Goal: Task Accomplishment & Management: Use online tool/utility

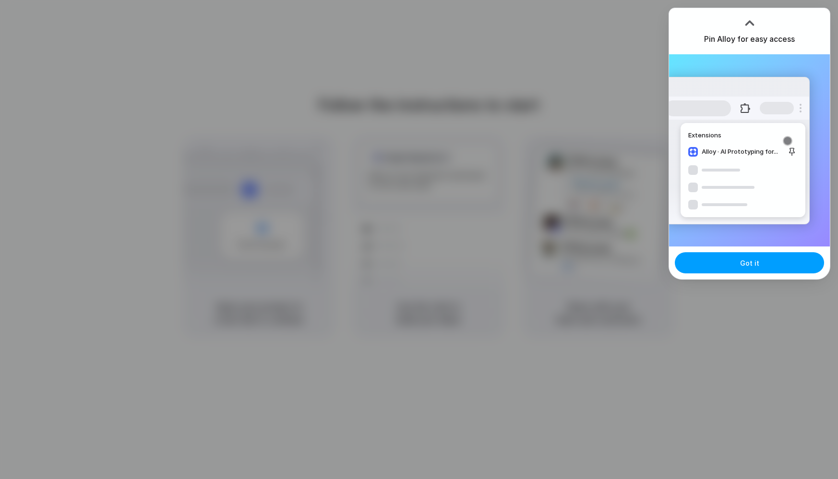
click at [747, 260] on span "Got it" at bounding box center [749, 263] width 19 height 10
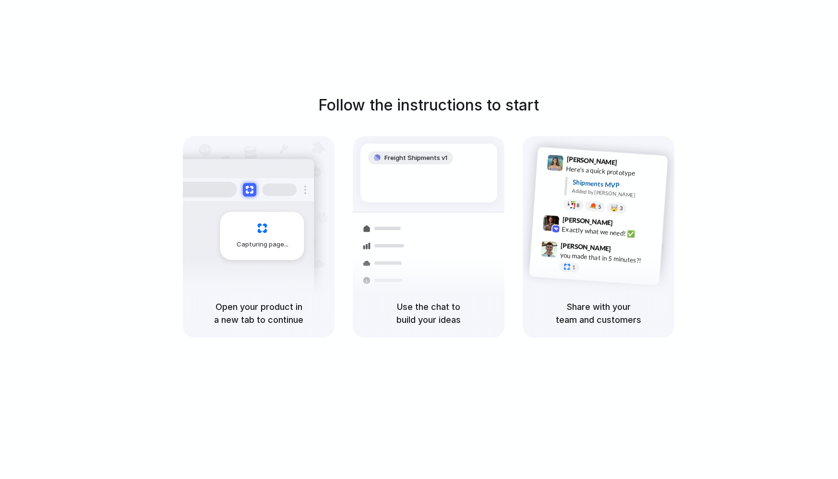
click at [617, 64] on div "Follow the instructions to start Capturing page Open your product in a new tab …" at bounding box center [429, 249] width 858 height 498
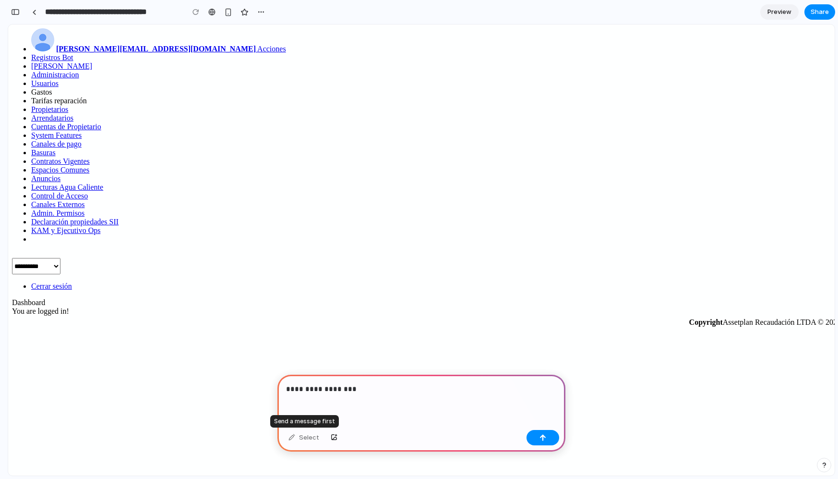
click at [303, 440] on div "Select" at bounding box center [304, 437] width 40 height 15
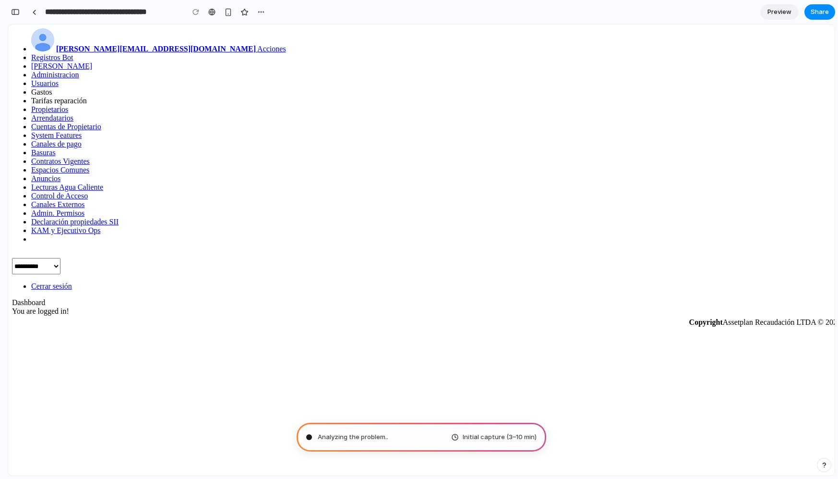
click at [502, 439] on span "Initial capture (3–10 min)" at bounding box center [500, 437] width 74 height 10
click at [510, 442] on div "De . Initial capture (3–10 min)" at bounding box center [422, 437] width 250 height 29
click at [466, 437] on span "Initial capture (3–10 min)" at bounding box center [500, 437] width 74 height 10
click at [312, 437] on div "Reading Lenny's Newsletter" at bounding box center [369, 437] width 127 height 10
click at [497, 438] on span "Initial capture (3–10 min)" at bounding box center [500, 437] width 74 height 10
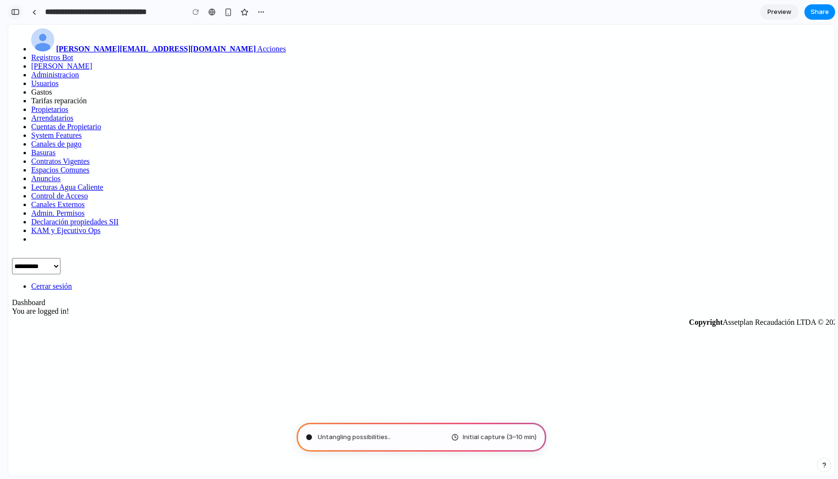
click at [17, 13] on div "button" at bounding box center [15, 12] width 9 height 7
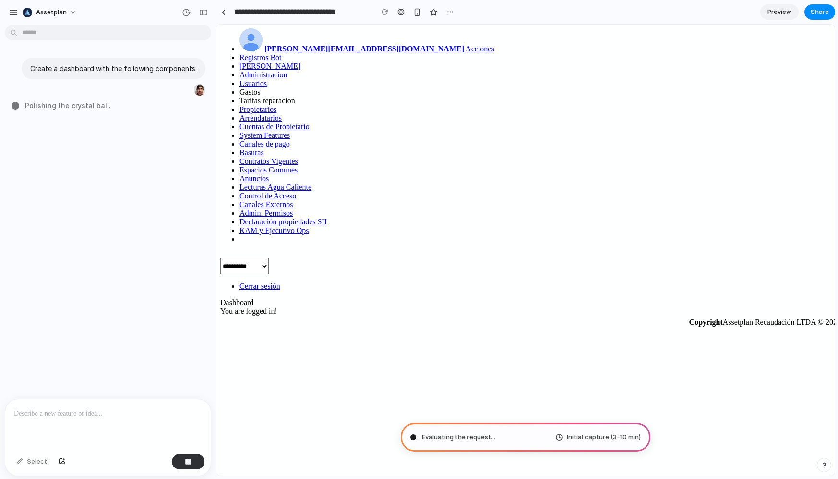
click at [65, 417] on p at bounding box center [108, 414] width 188 height 12
click at [190, 462] on div "button" at bounding box center [188, 461] width 7 height 7
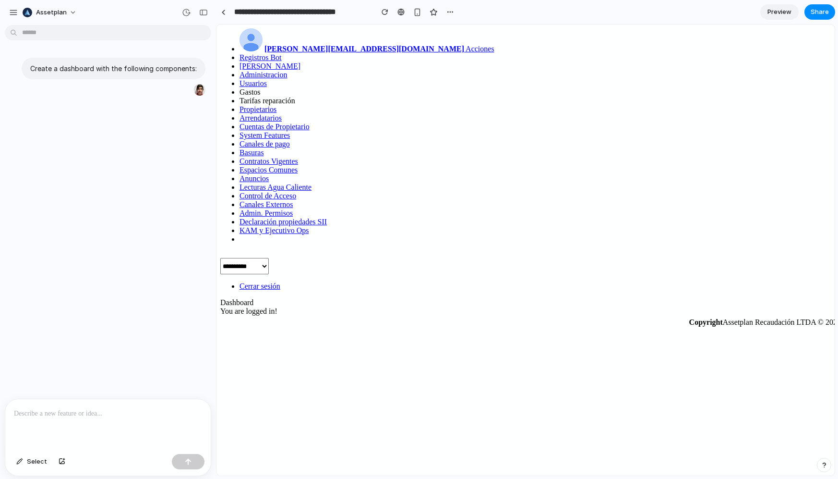
click at [82, 415] on p at bounding box center [108, 414] width 188 height 12
click at [40, 462] on span "Select" at bounding box center [37, 462] width 20 height 10
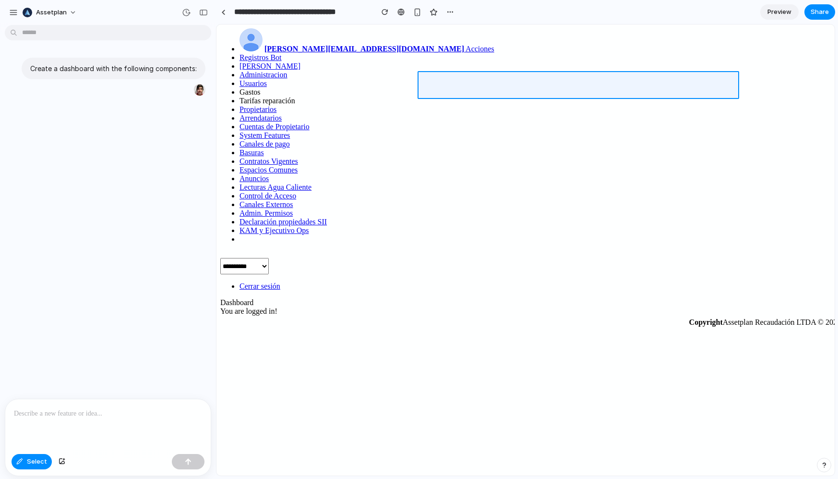
type input "**********"
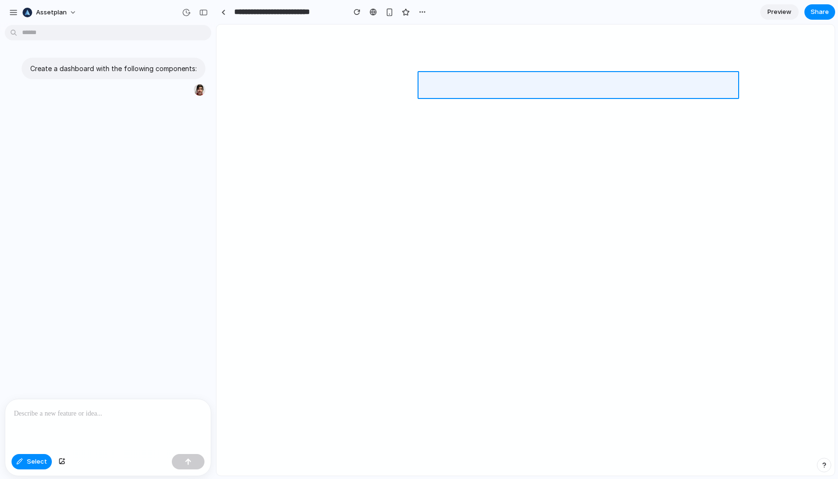
click at [437, 85] on div at bounding box center [526, 249] width 618 height 451
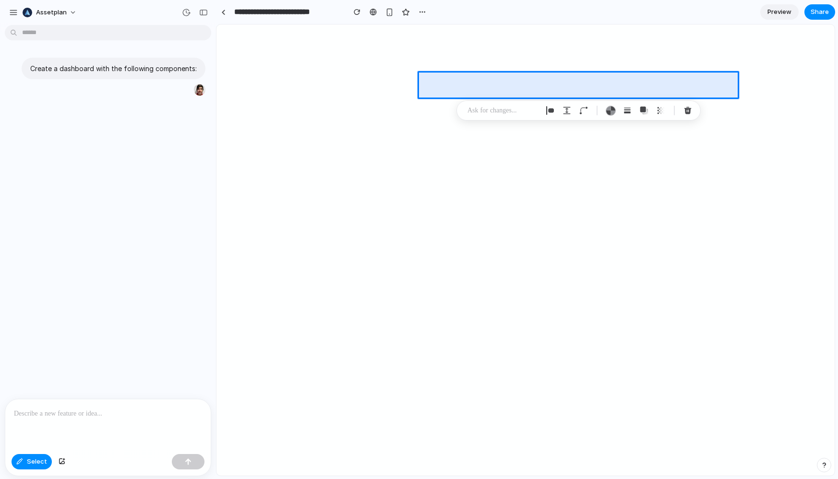
click at [104, 419] on div at bounding box center [108, 424] width 206 height 51
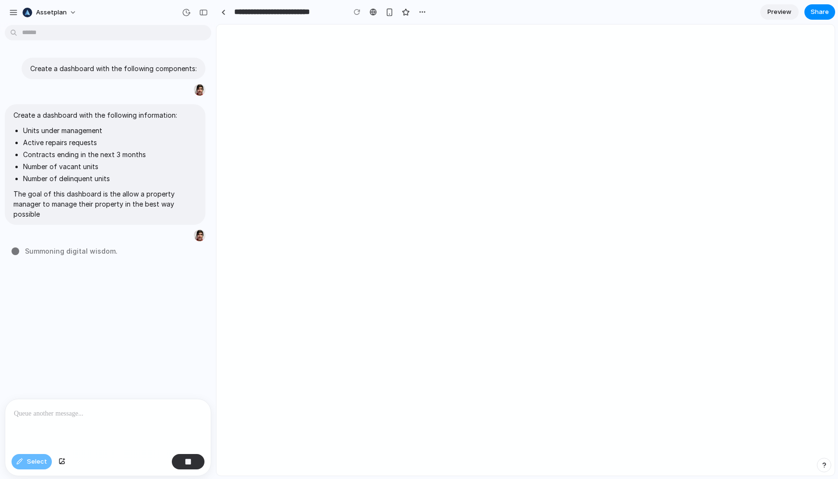
type input "**********"
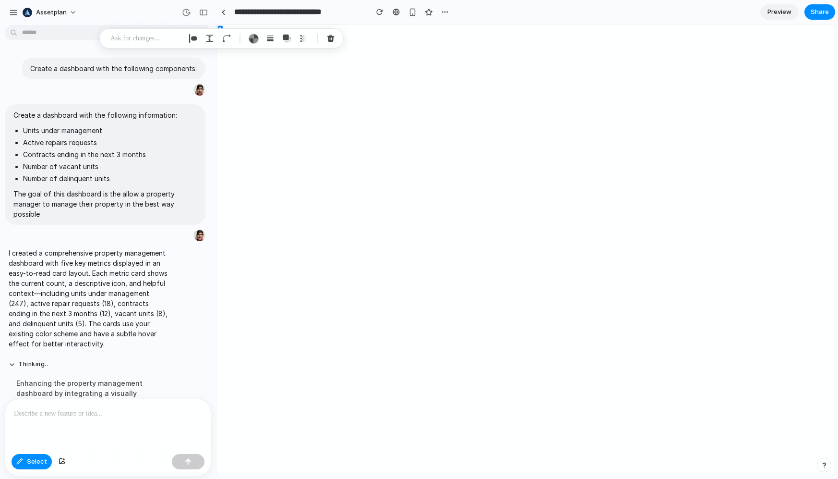
click at [362, 21] on div "**********" at bounding box center [334, 11] width 236 height 21
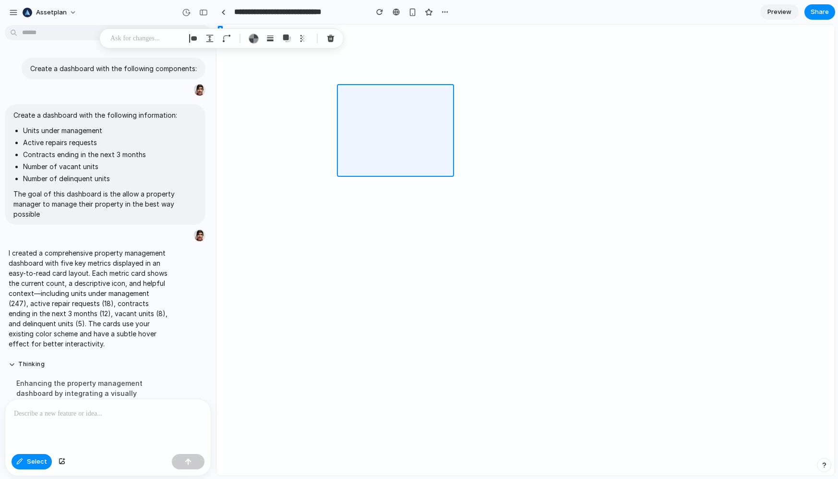
click at [438, 168] on div at bounding box center [526, 249] width 618 height 451
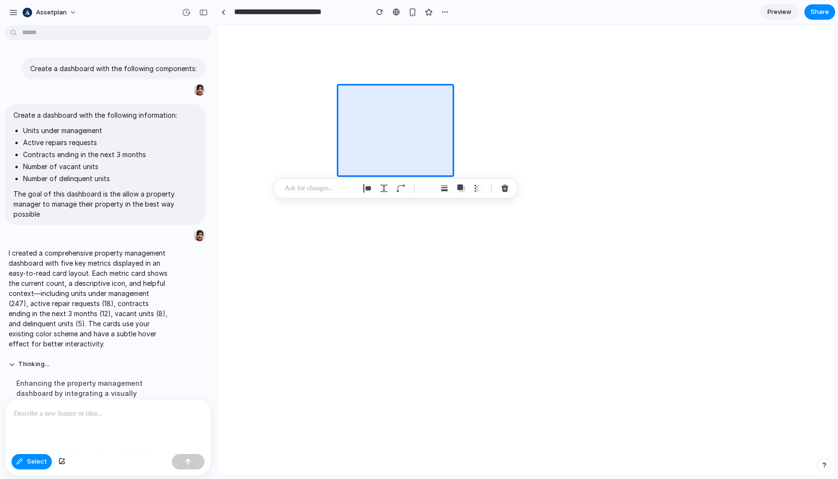
click at [313, 189] on p at bounding box center [320, 188] width 71 height 12
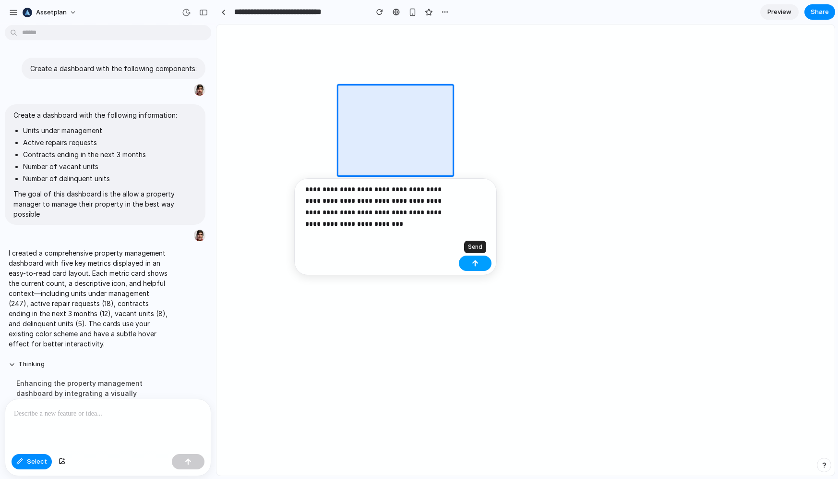
click at [480, 265] on button "button" at bounding box center [475, 262] width 33 height 15
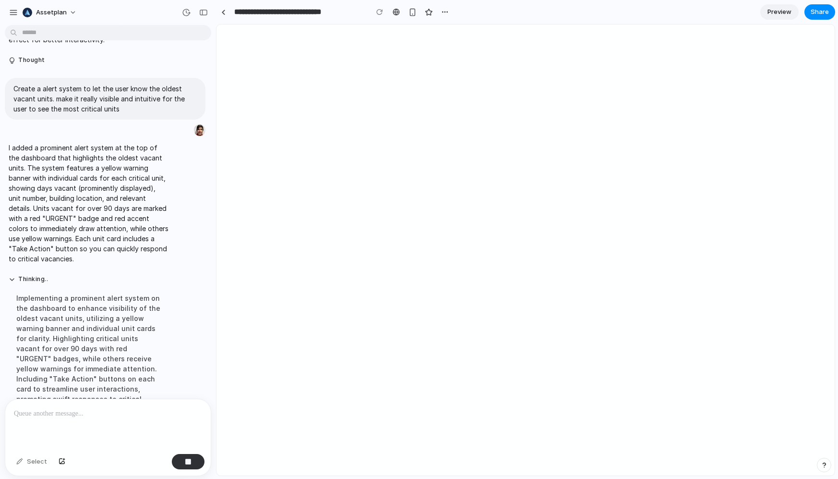
scroll to position [325, 0]
